Goal: Task Accomplishment & Management: Manage account settings

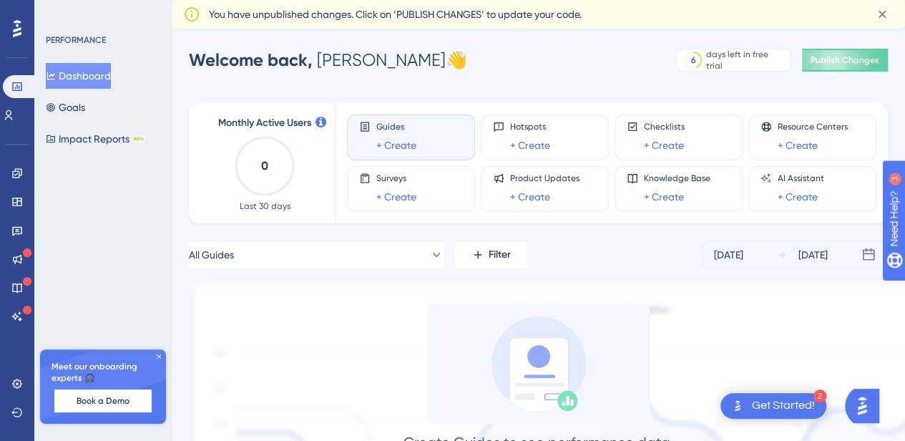
click at [162, 357] on icon at bounding box center [158, 356] width 9 height 9
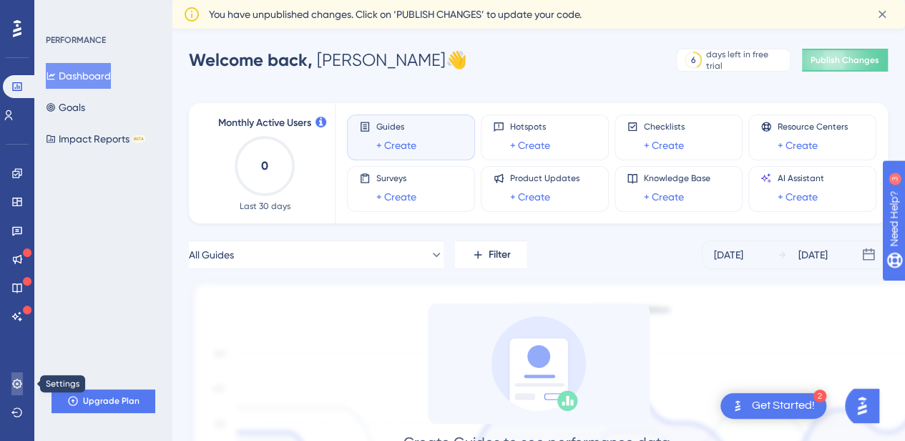
click at [21, 386] on icon at bounding box center [16, 383] width 11 height 11
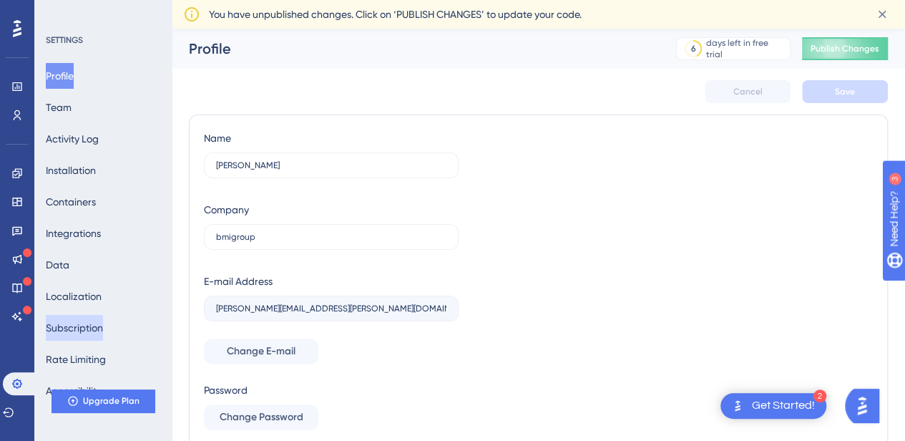
click at [98, 325] on button "Subscription" at bounding box center [74, 328] width 57 height 26
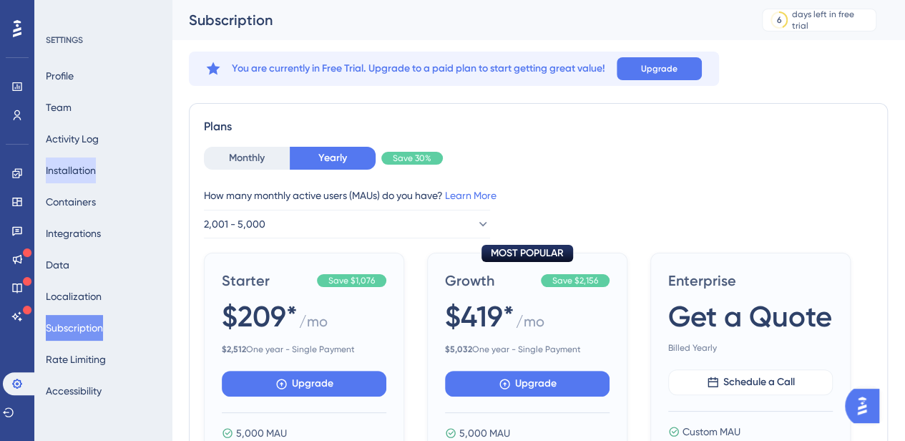
click at [94, 173] on button "Installation" at bounding box center [71, 170] width 50 height 26
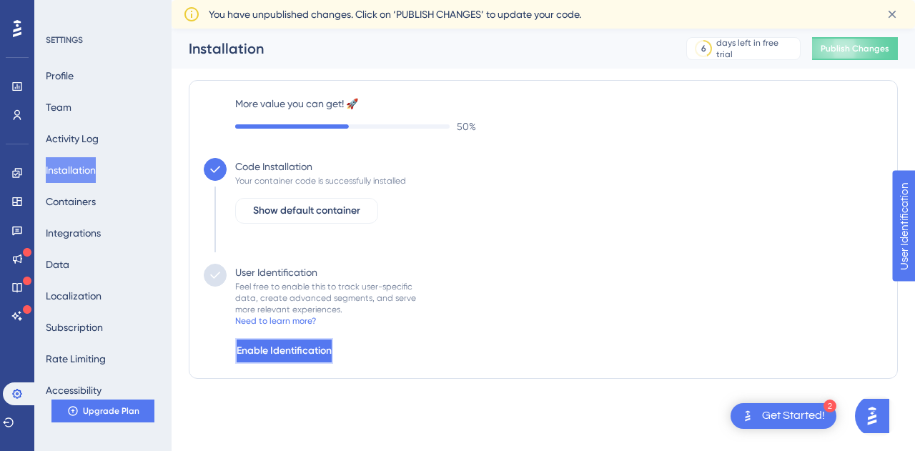
click at [332, 345] on span "Enable Identification" at bounding box center [284, 351] width 95 height 17
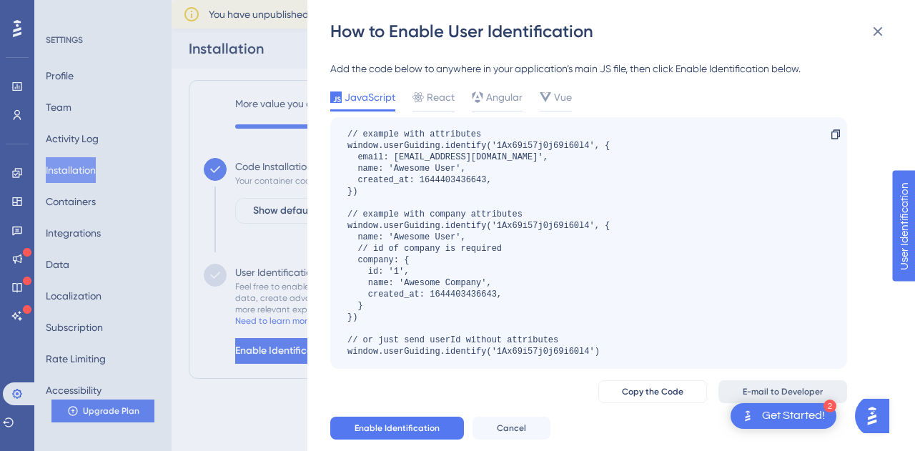
click at [741, 391] on button "E-mail to Developer" at bounding box center [783, 391] width 129 height 23
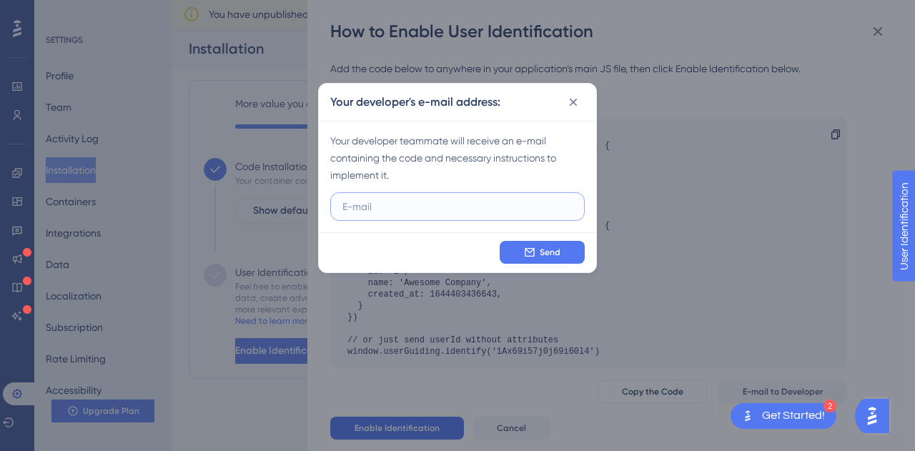
paste input "[PERSON_NAME] <[PERSON_NAME][EMAIL_ADDRESS][PERSON_NAME][DOMAIN_NAME]>"
drag, startPoint x: 419, startPoint y: 205, endPoint x: 260, endPoint y: 201, distance: 158.8
click at [260, 201] on div "Your developer's e-mail address: Your developer teammate will receive an e-mail…" at bounding box center [457, 225] width 915 height 451
click at [516, 211] on input "[PERSON_NAME][EMAIL_ADDRESS][PERSON_NAME][DOMAIN_NAME]>" at bounding box center [458, 207] width 230 height 16
type input "[PERSON_NAME][EMAIL_ADDRESS][PERSON_NAME][DOMAIN_NAME]"
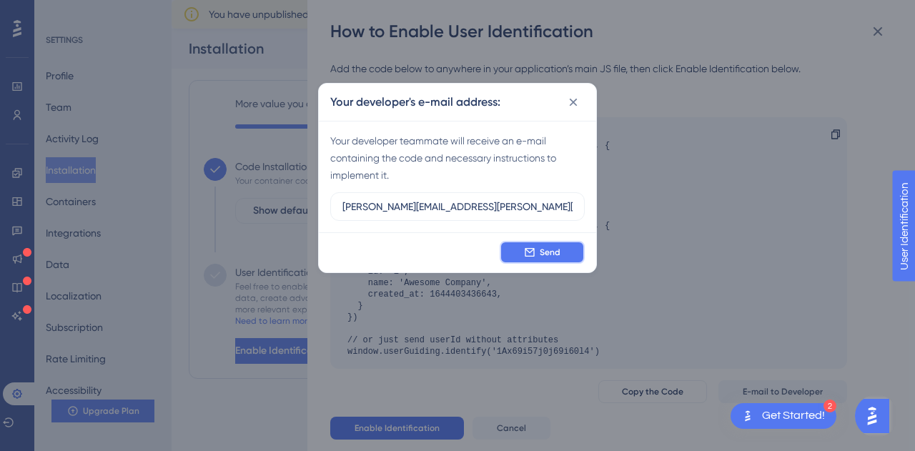
click at [549, 253] on span "Send" at bounding box center [550, 252] width 21 height 11
